Goal: Transaction & Acquisition: Purchase product/service

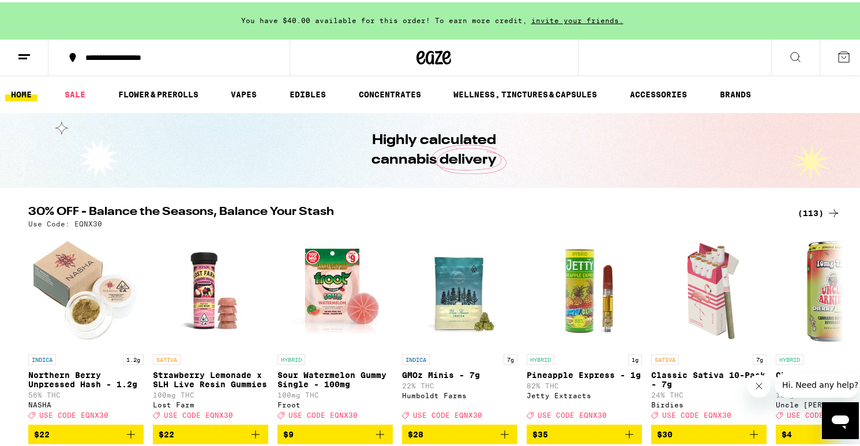
click at [808, 210] on div "(113)" at bounding box center [818, 211] width 43 height 14
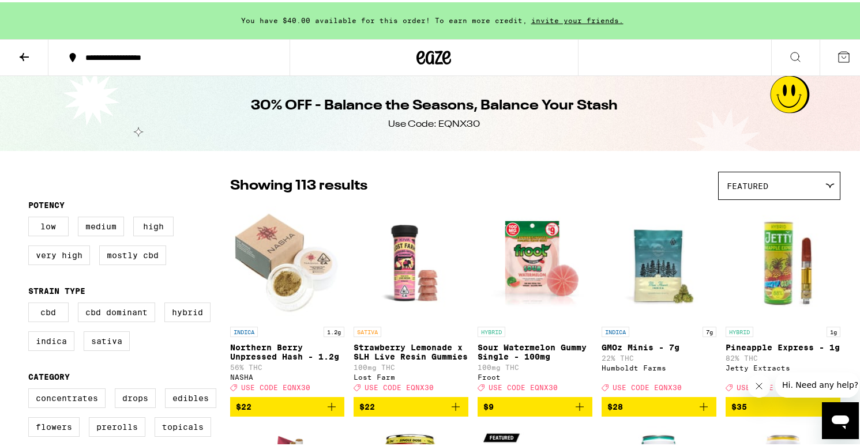
click at [26, 52] on icon at bounding box center [24, 55] width 14 height 14
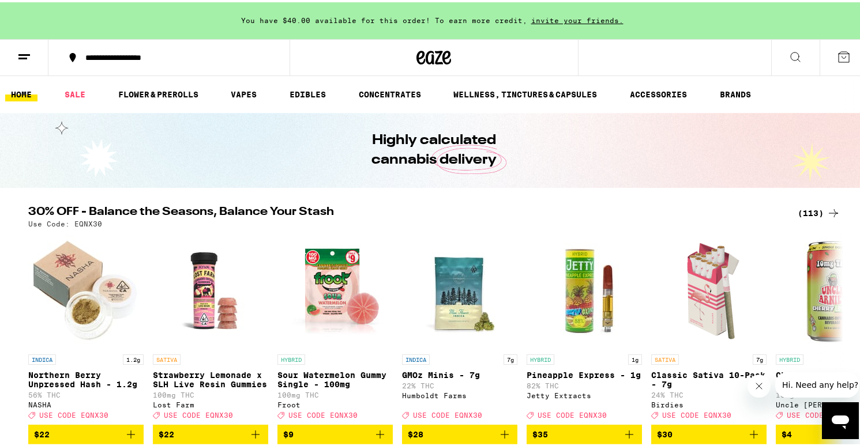
click at [791, 53] on icon at bounding box center [795, 55] width 14 height 14
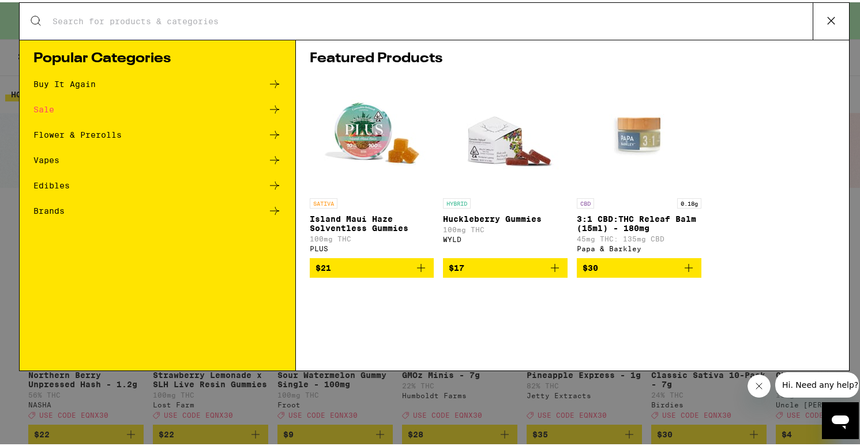
drag, startPoint x: 791, startPoint y: 53, endPoint x: 774, endPoint y: 47, distance: 18.2
click at [787, 52] on h1 "Featured Products" at bounding box center [572, 57] width 525 height 14
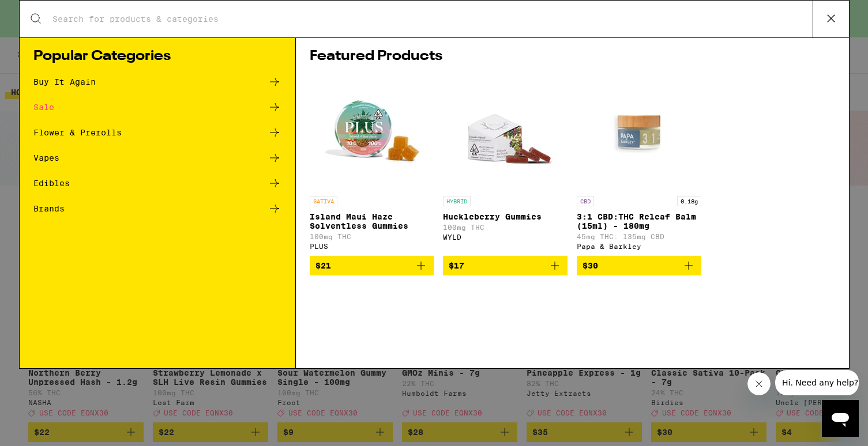
click at [276, 206] on icon at bounding box center [275, 209] width 14 height 14
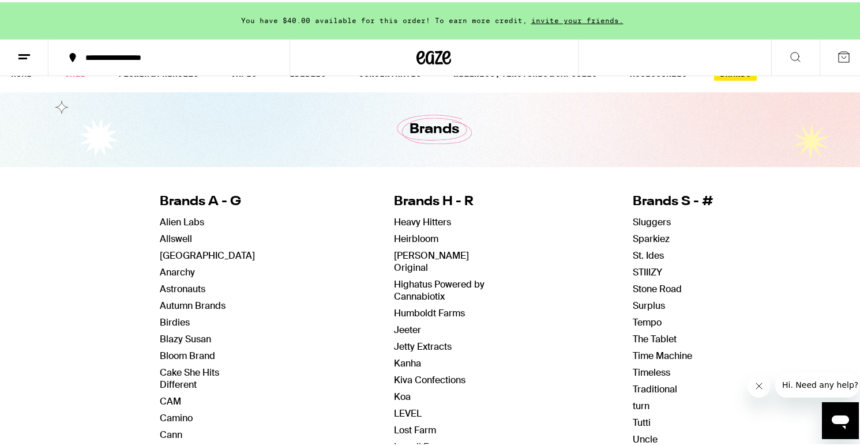
scroll to position [46, 0]
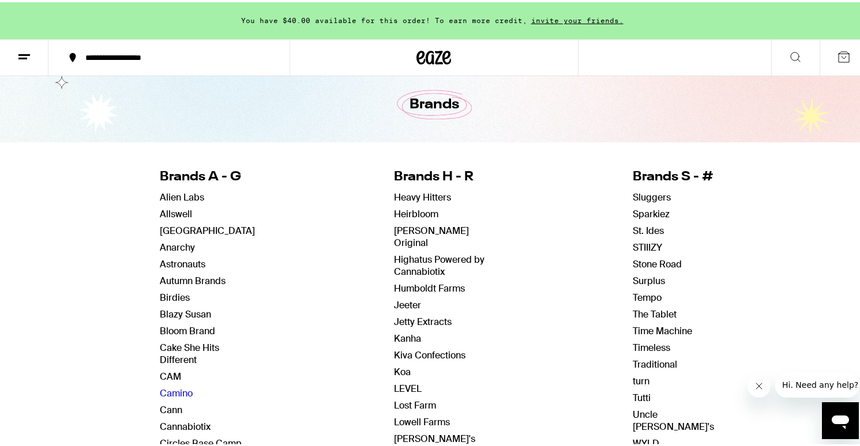
click at [174, 390] on link "Camino" at bounding box center [176, 391] width 33 height 12
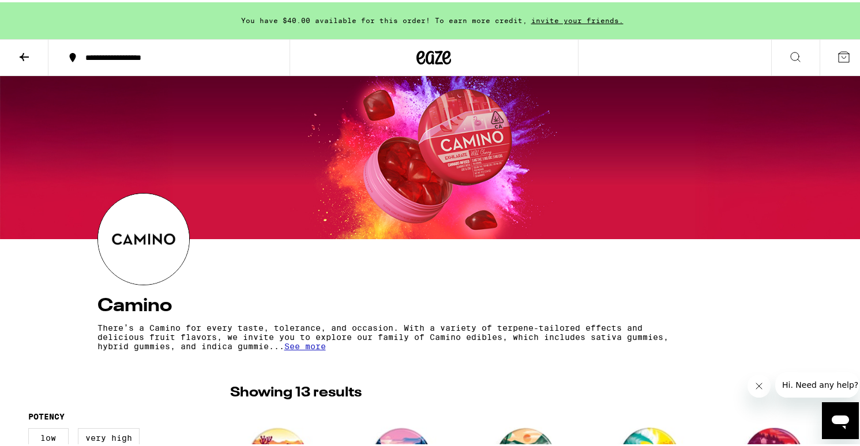
click at [20, 56] on icon at bounding box center [24, 55] width 14 height 14
